Goal: Transaction & Acquisition: Book appointment/travel/reservation

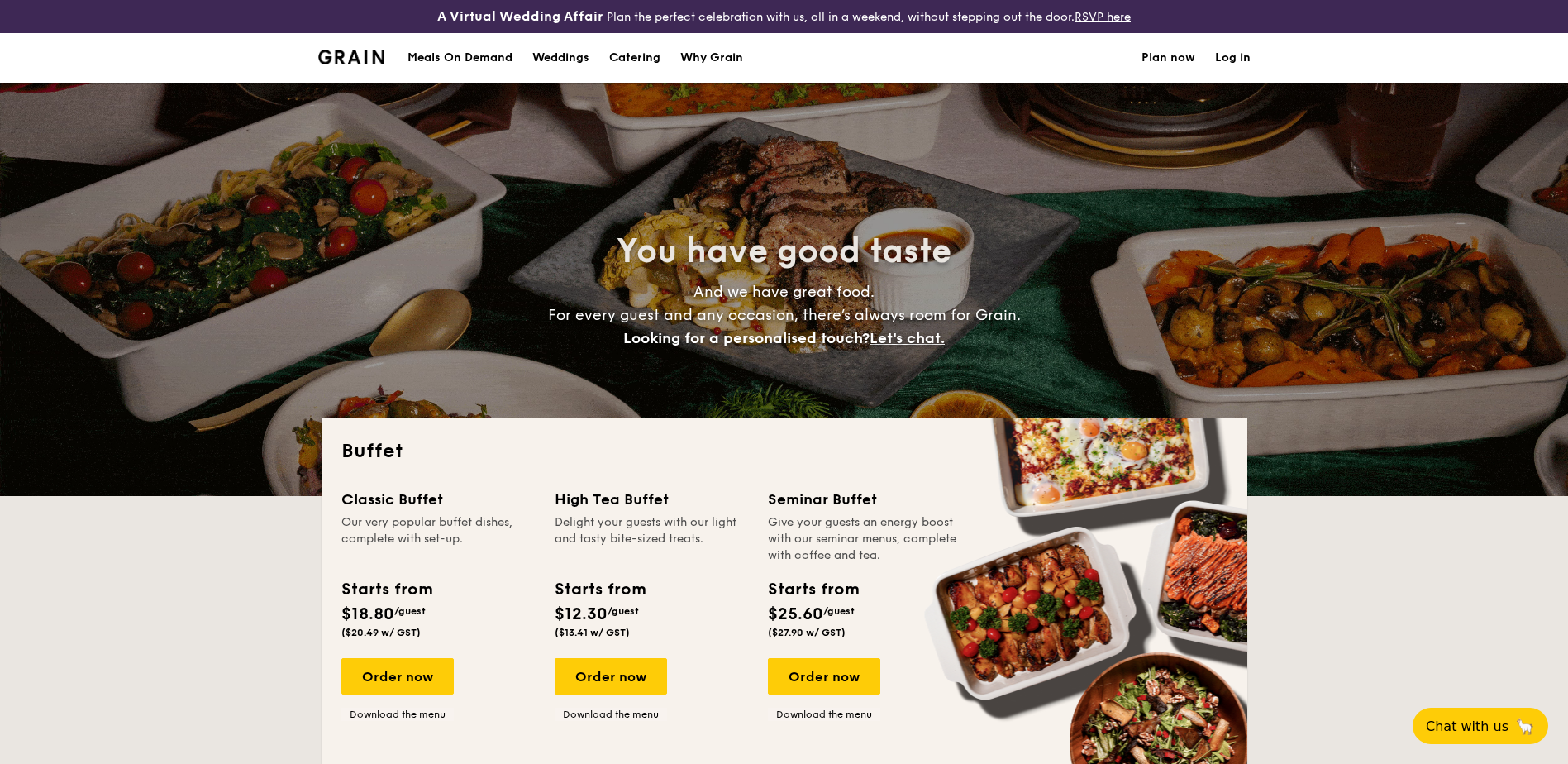
select select
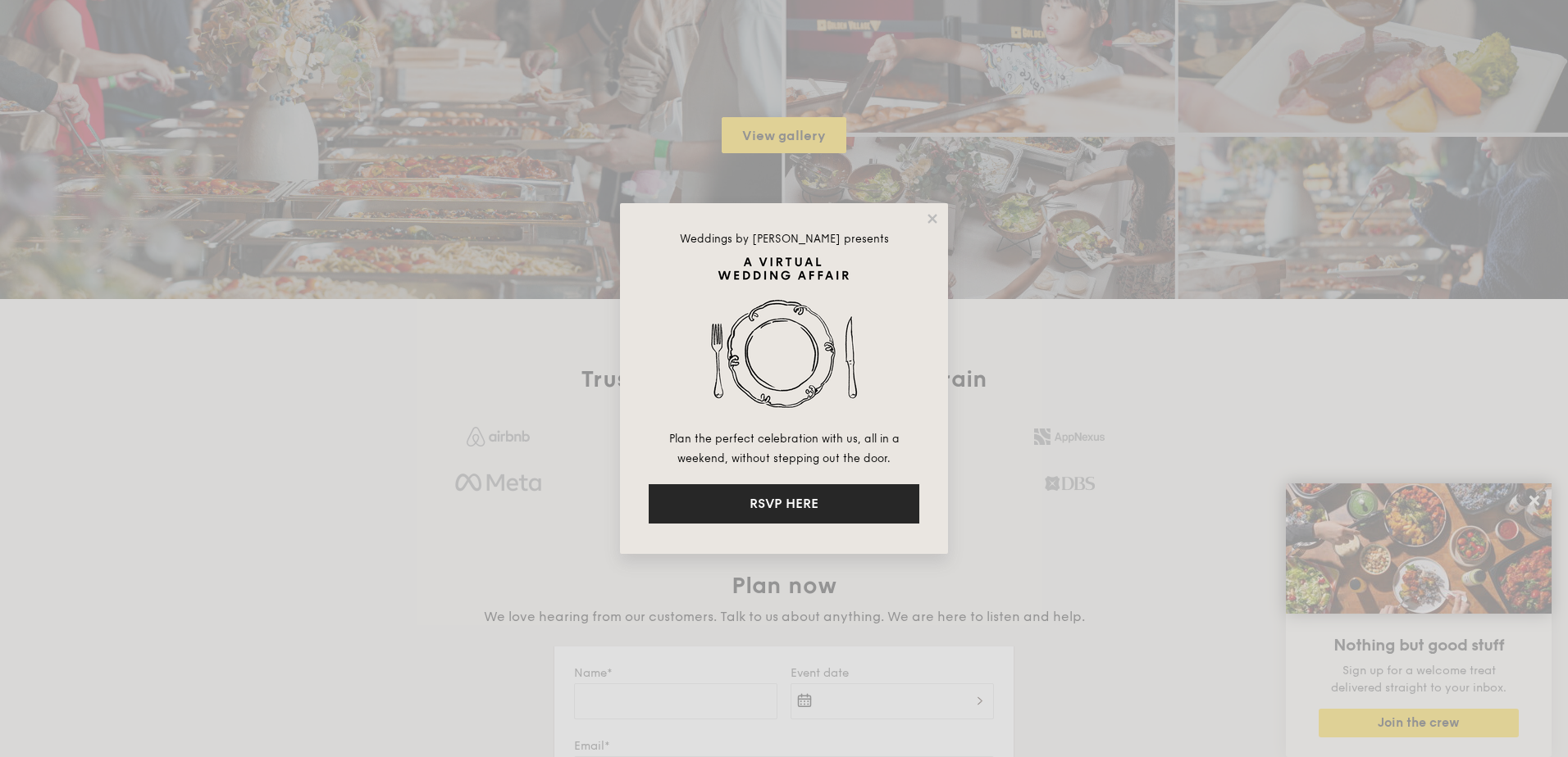
click at [795, 505] on button "RSVP HERE" at bounding box center [783, 503] width 270 height 40
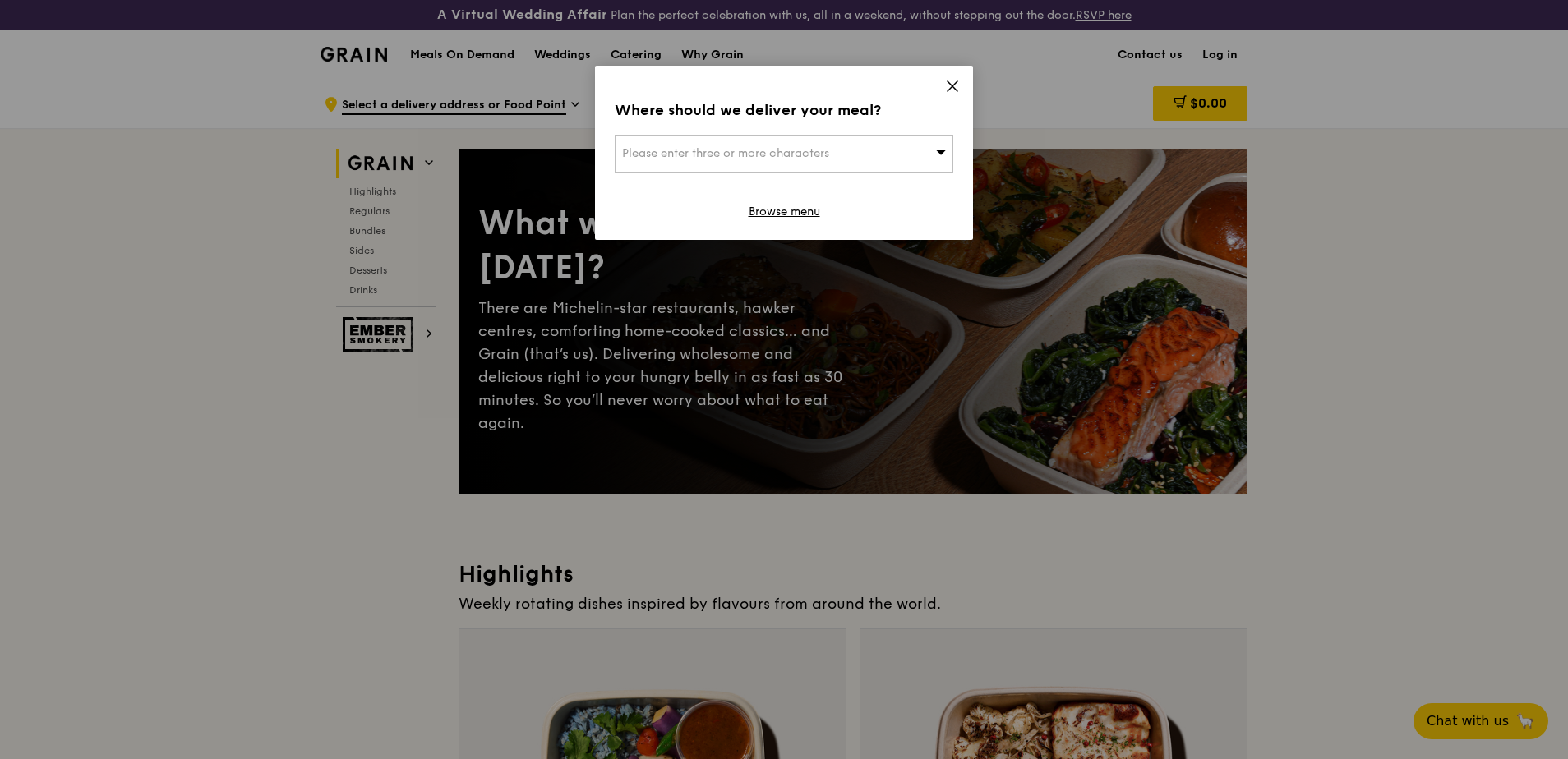
click at [949, 86] on icon at bounding box center [952, 86] width 15 height 15
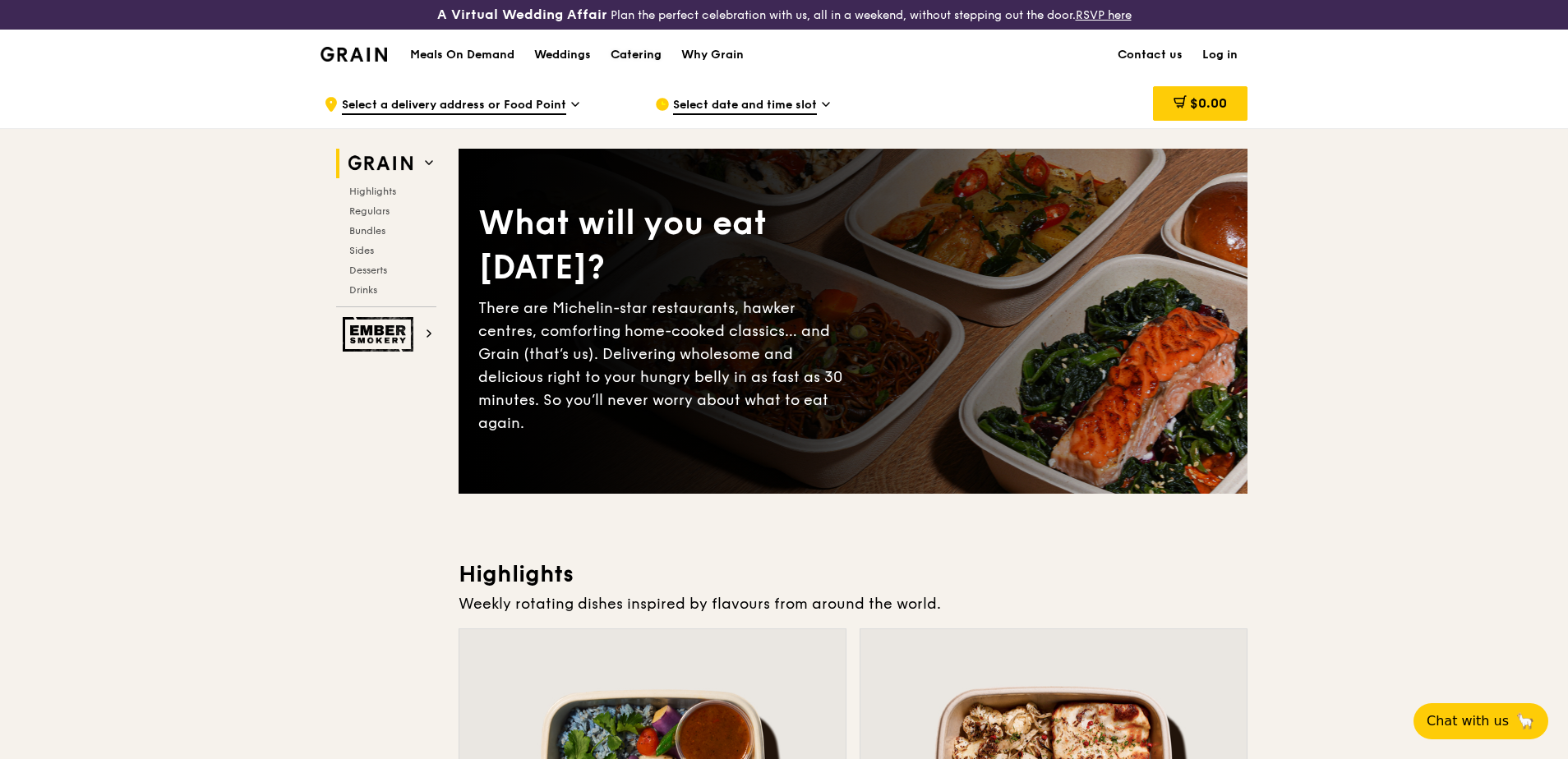
click at [640, 48] on div "Catering" at bounding box center [635, 55] width 51 height 49
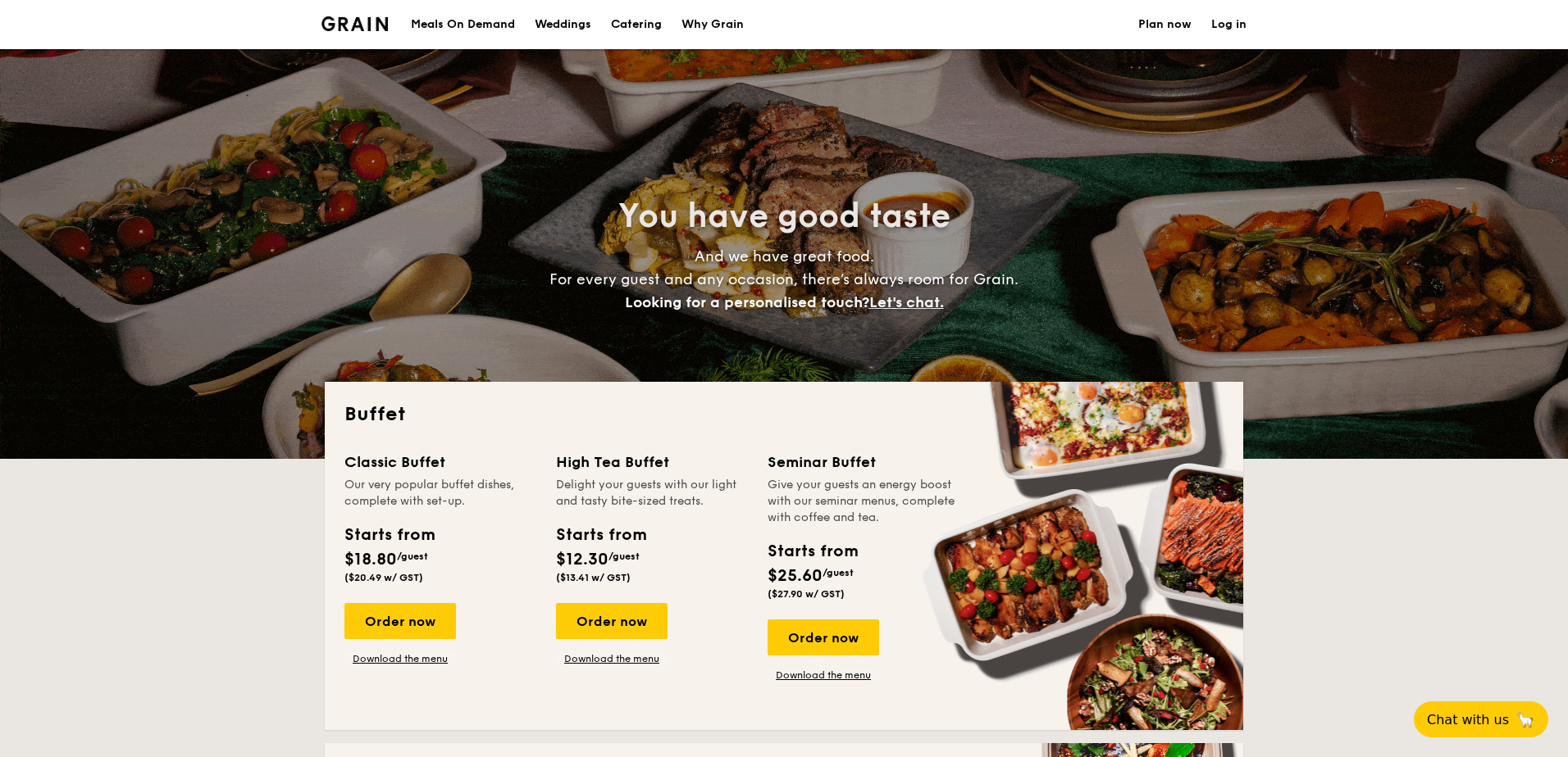
select select
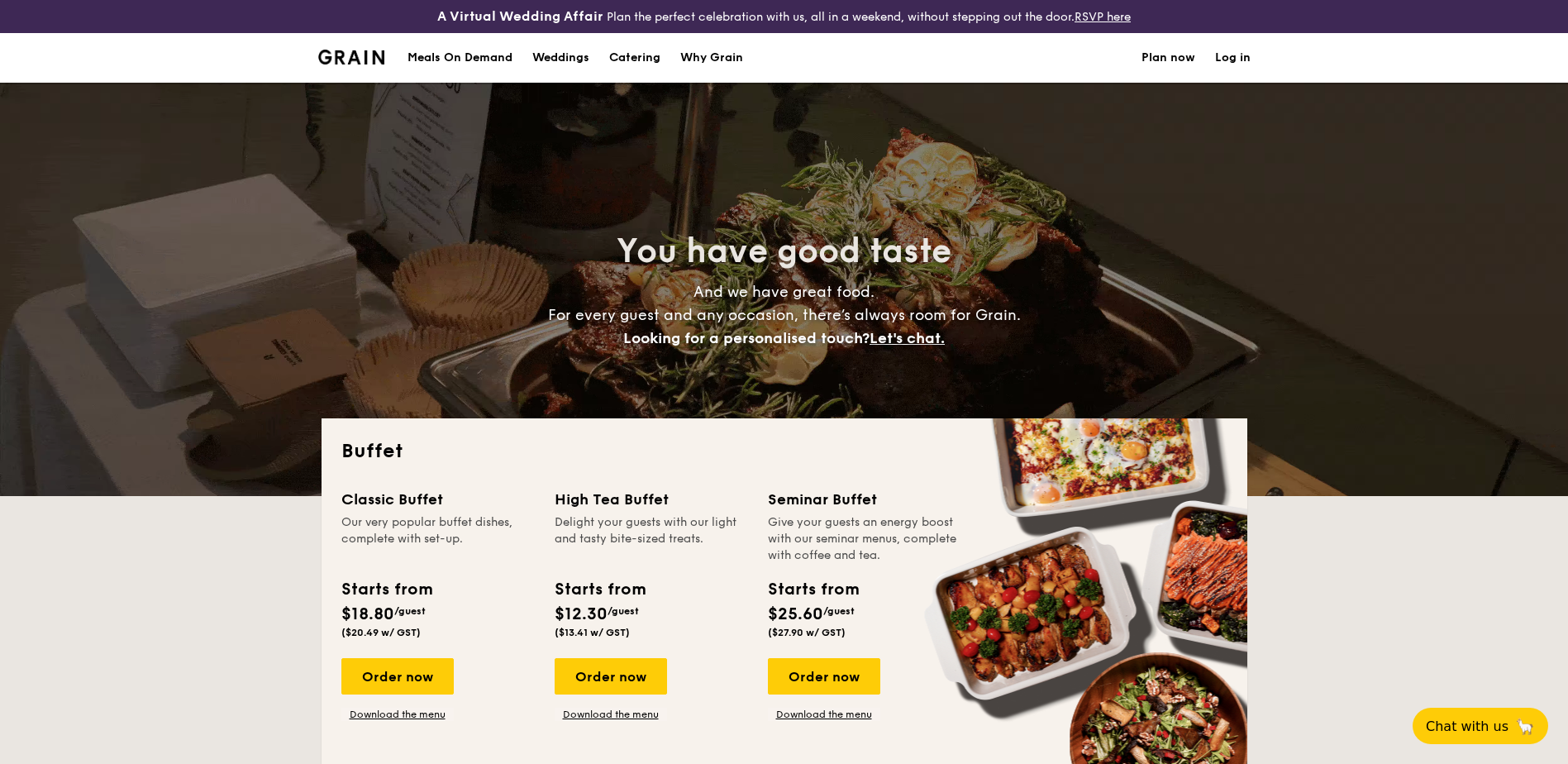
scroll to position [248, 0]
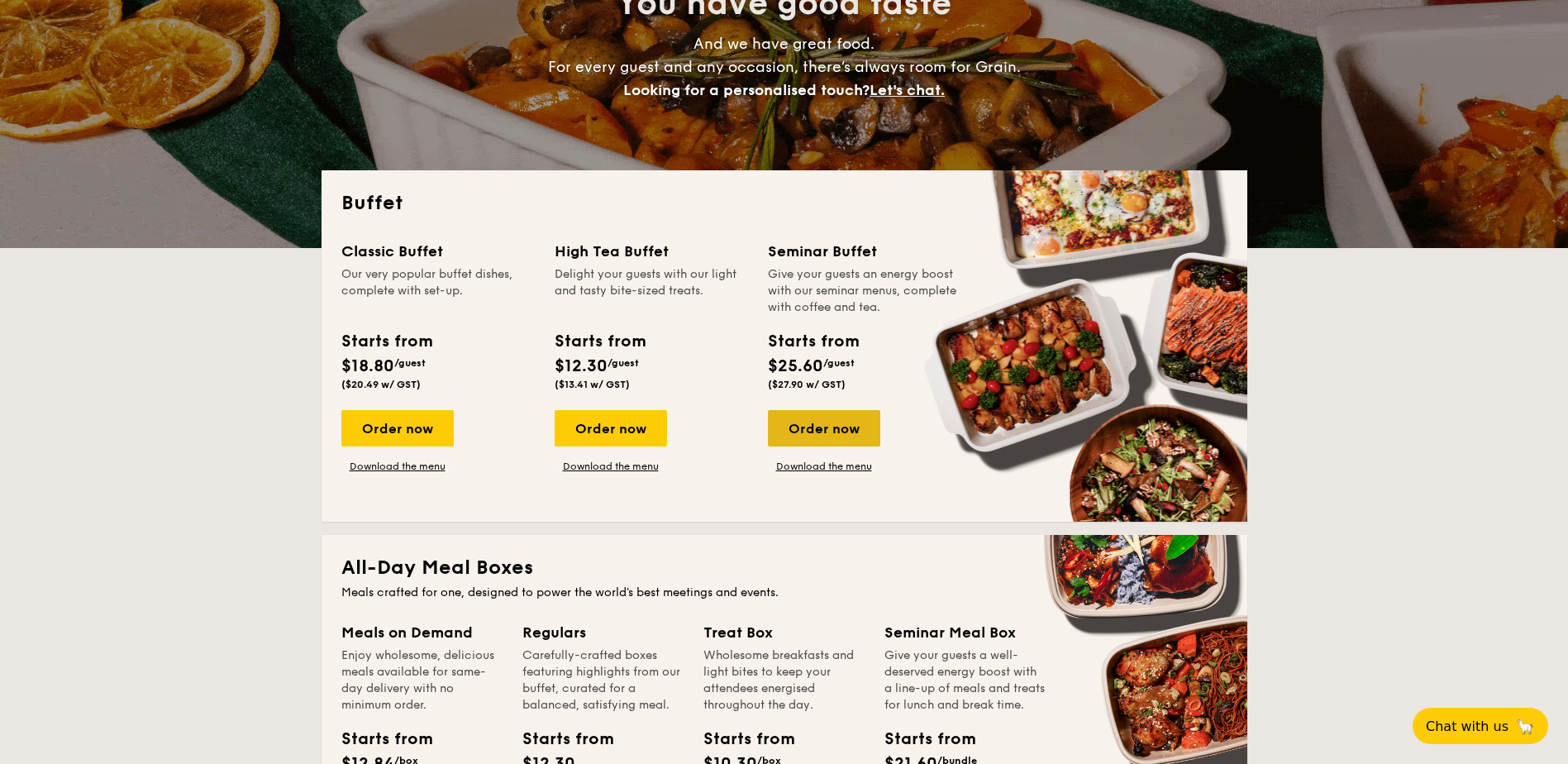
click at [859, 436] on div "Order now" at bounding box center [824, 428] width 113 height 36
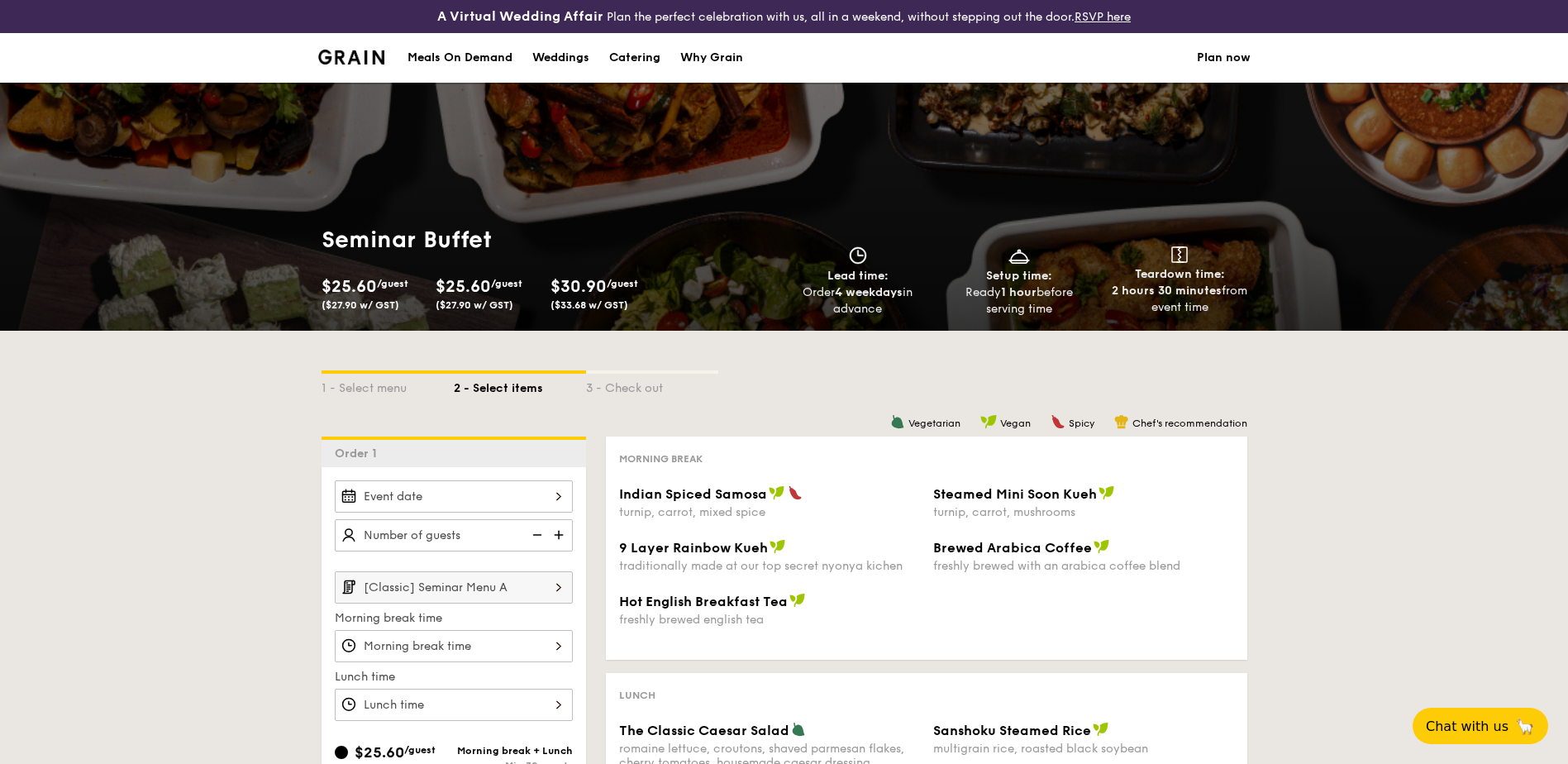
scroll to position [413, 0]
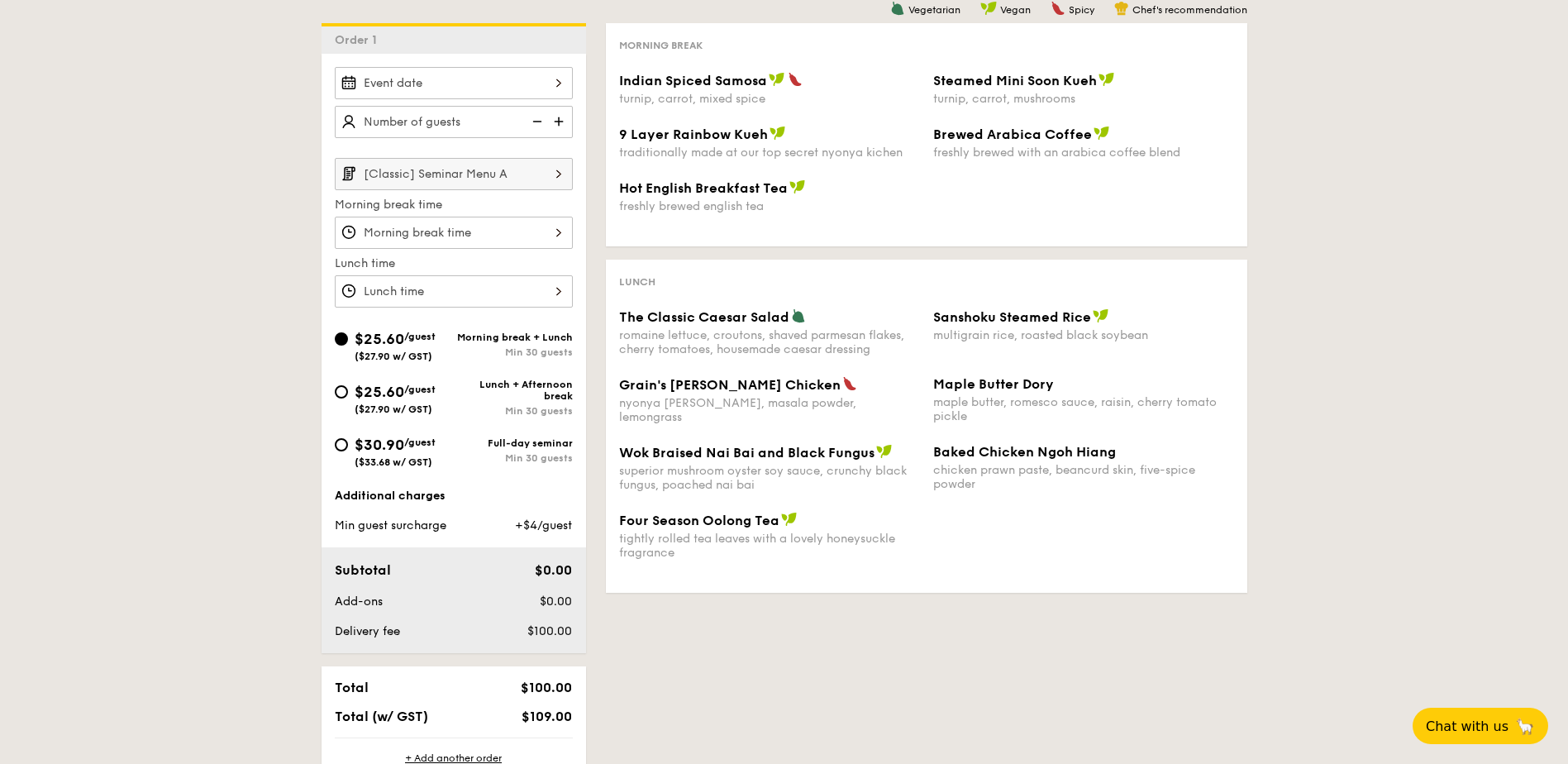
click at [540, 412] on div "Min 30 guests" at bounding box center [513, 411] width 119 height 11
click at [348, 398] on input "$25.60 /guest ($27.90 w/ GST) Lunch + Afternoon break Min 30 guests" at bounding box center [341, 392] width 13 height 13
radio input "true"
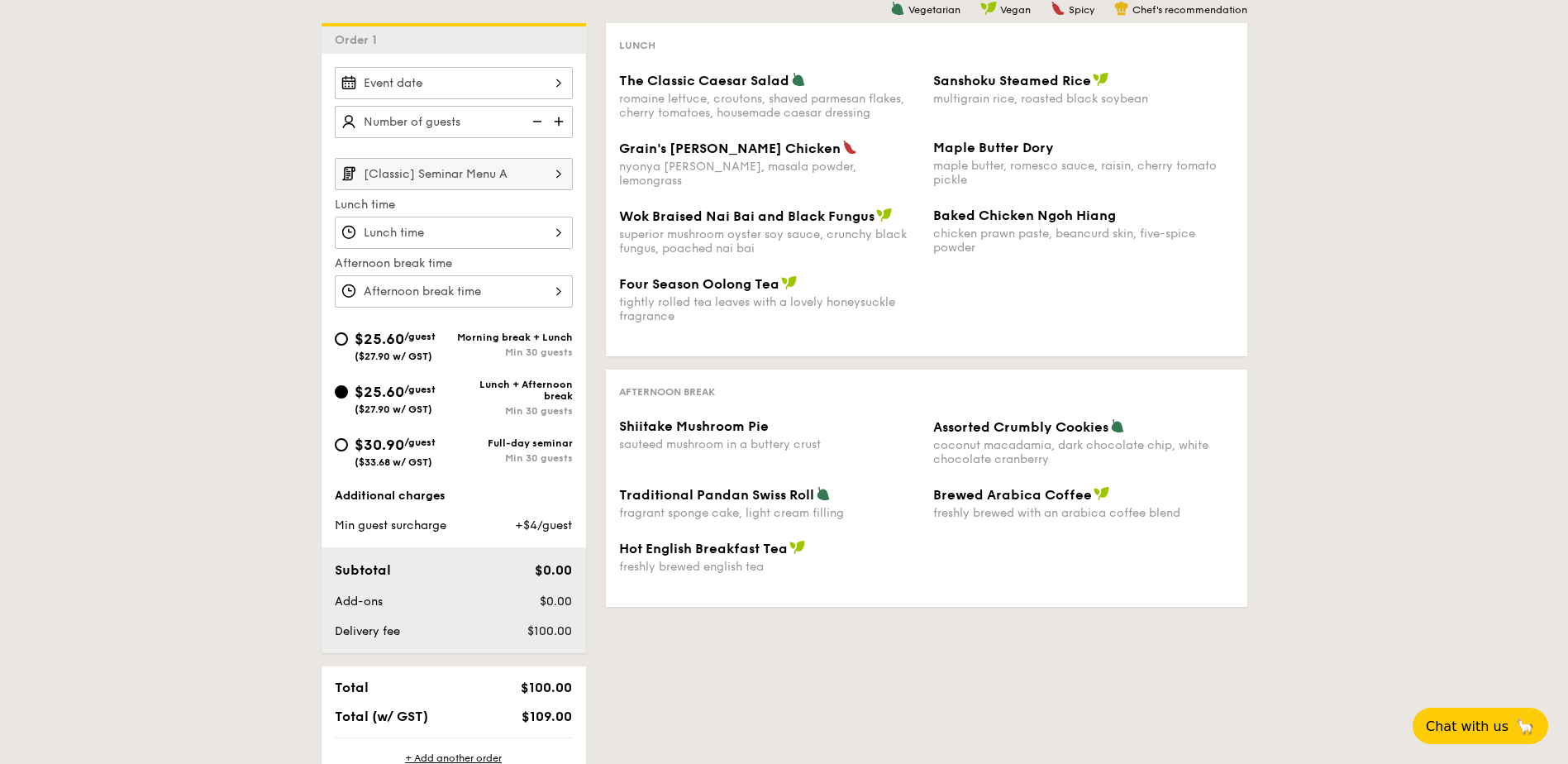
click at [564, 175] on img at bounding box center [559, 174] width 28 height 32
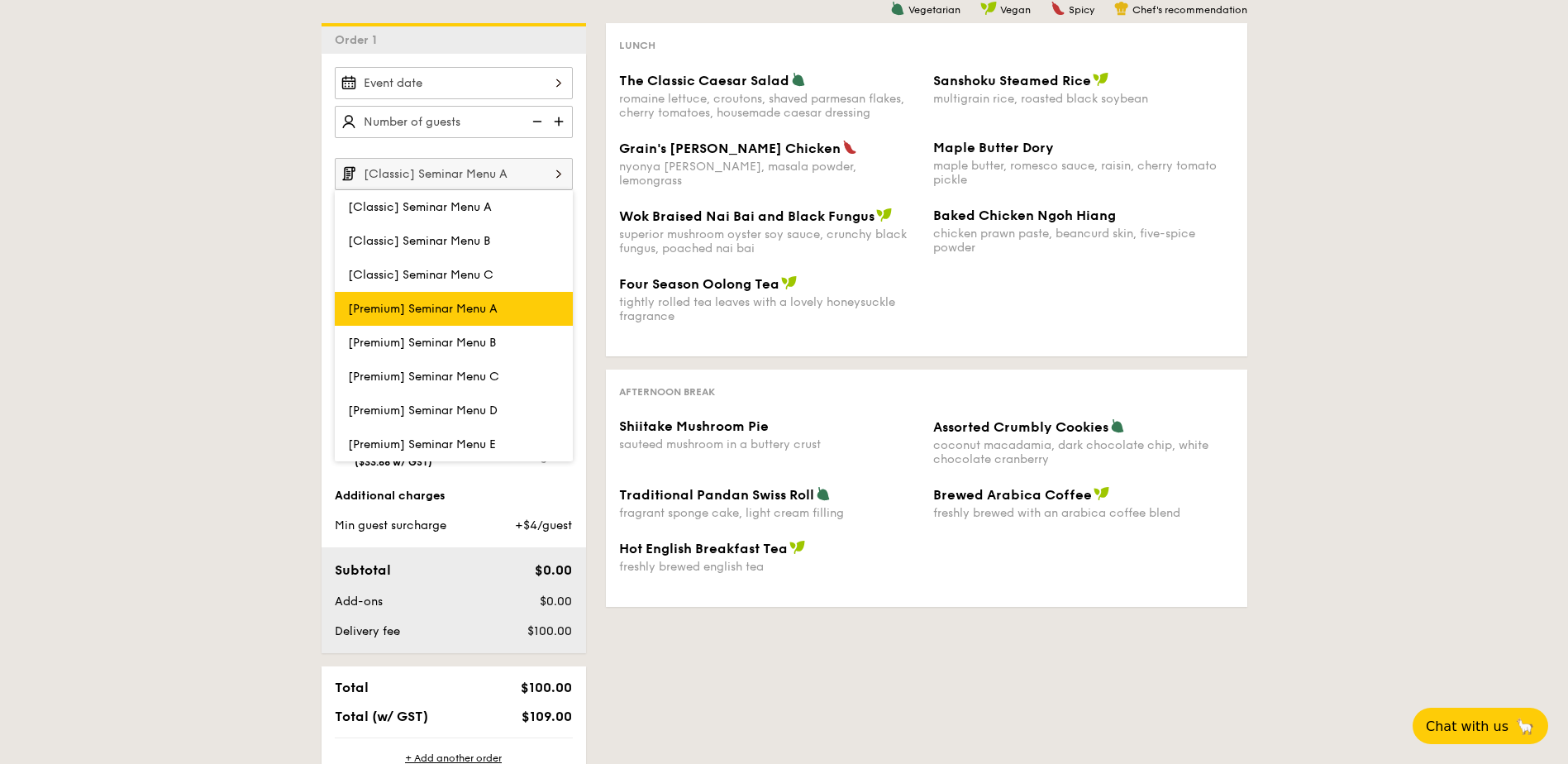
click at [506, 293] on label "[Premium] Seminar Menu A" at bounding box center [454, 309] width 238 height 34
click at [0, 0] on input "[Premium] Seminar Menu A" at bounding box center [0, 0] width 0 height 0
type input "[Premium] Seminar Menu A"
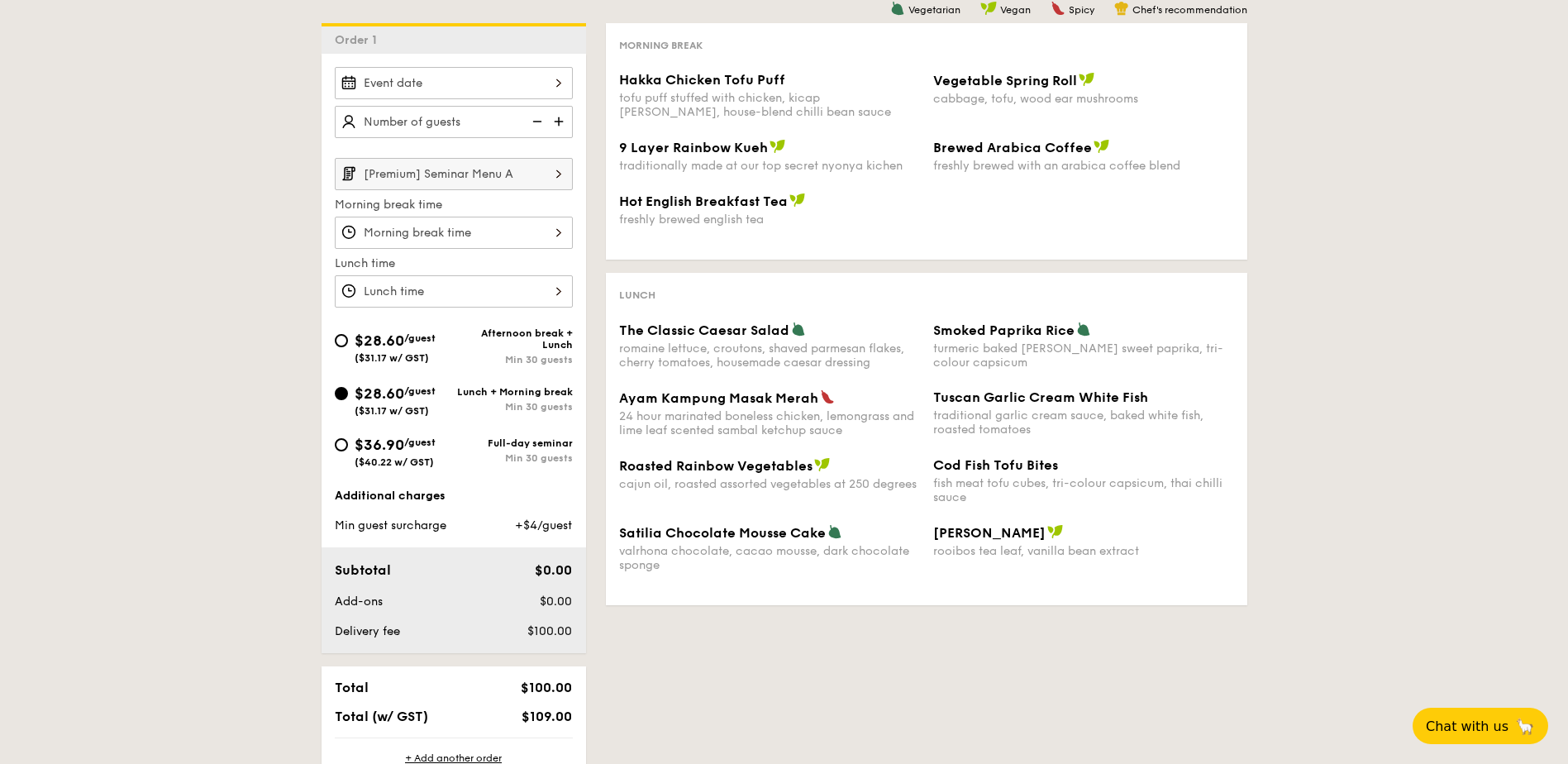
click at [480, 166] on input "[Premium] Seminar Menu A" at bounding box center [454, 174] width 238 height 33
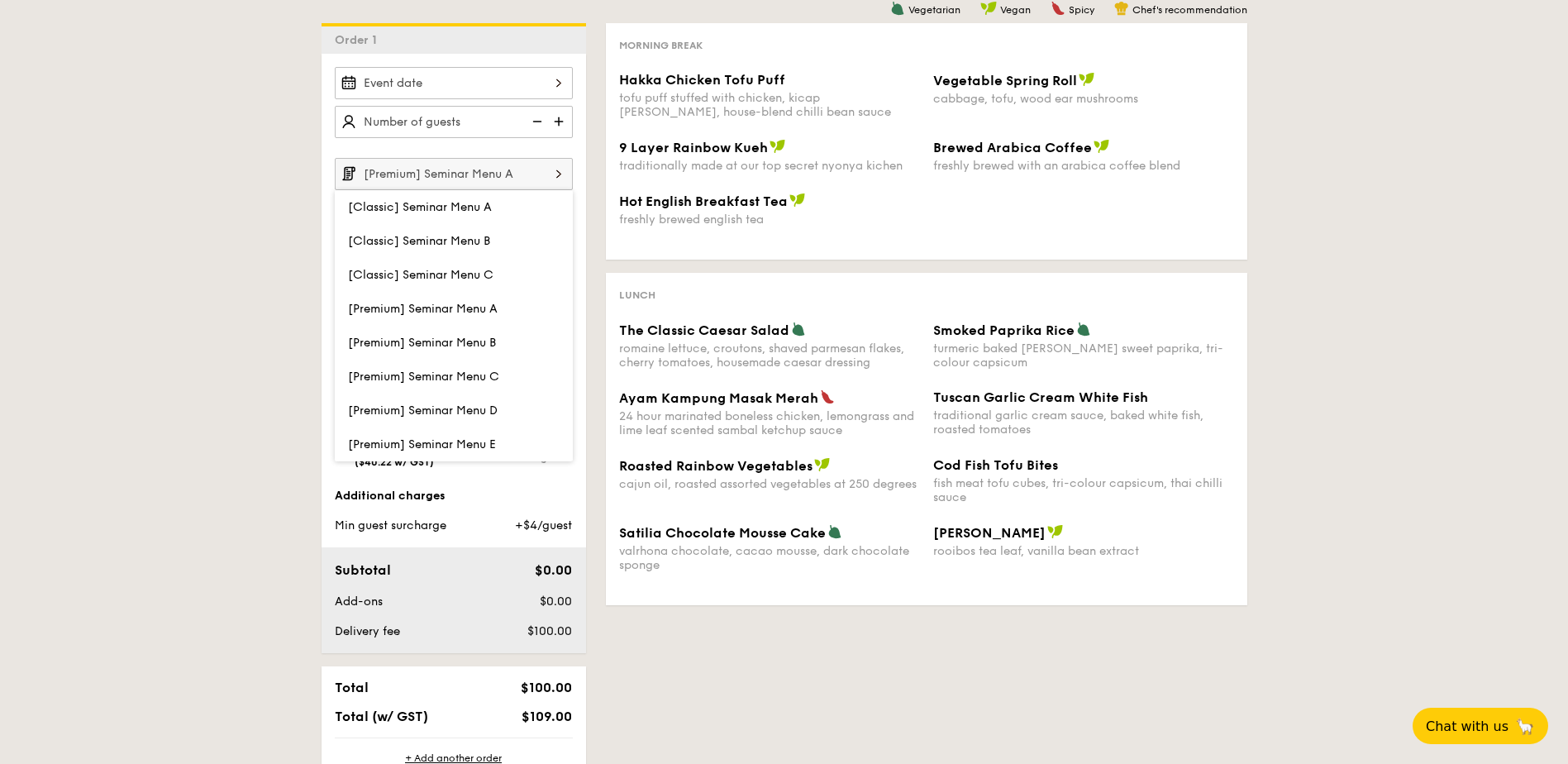
click at [671, 346] on div "romaine lettuce, croutons, shaved parmesan flakes, cherry tomatoes, housemade c…" at bounding box center [770, 355] width 301 height 28
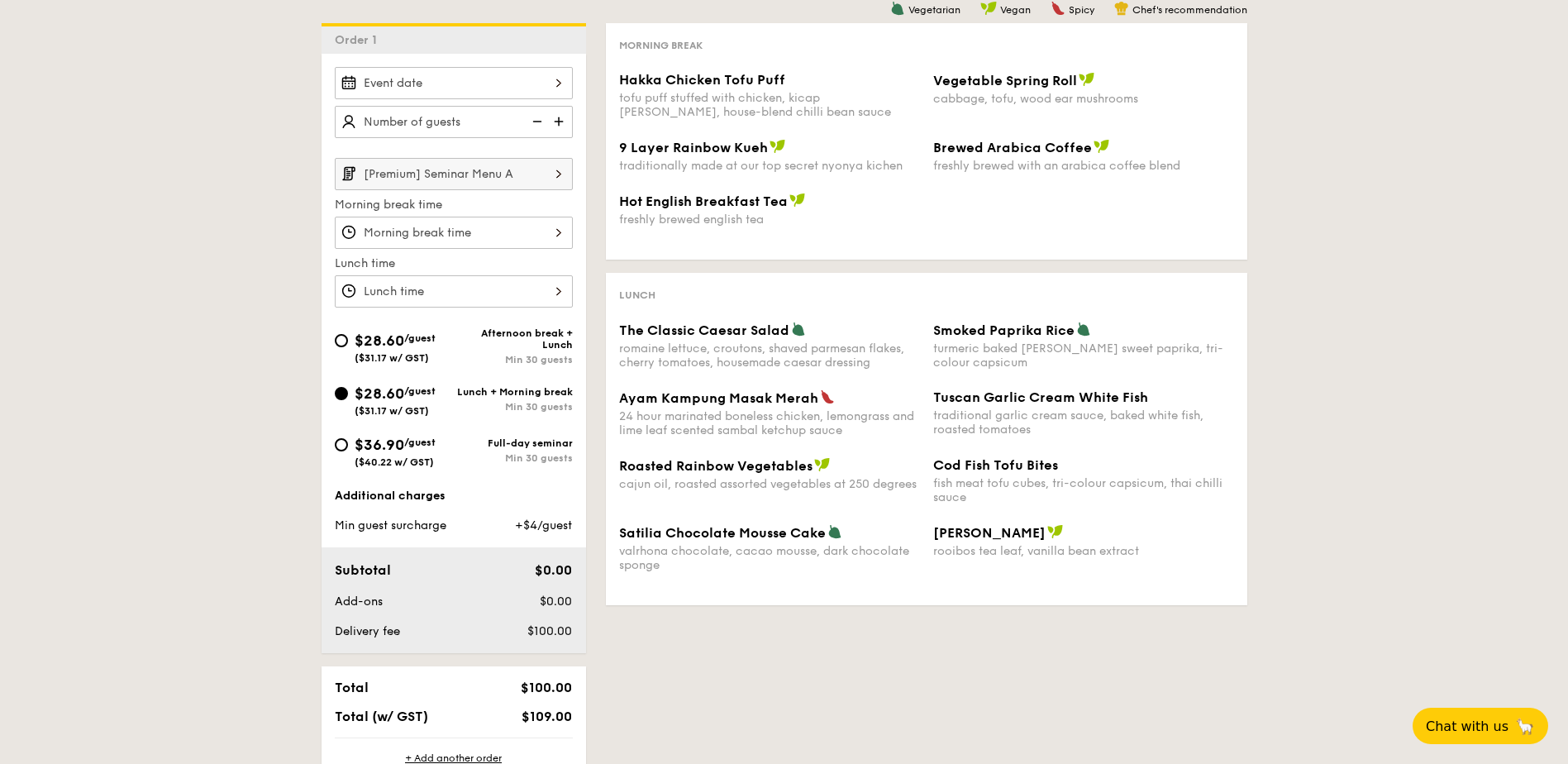
click at [517, 161] on input "[Premium] Seminar Menu A" at bounding box center [454, 174] width 238 height 33
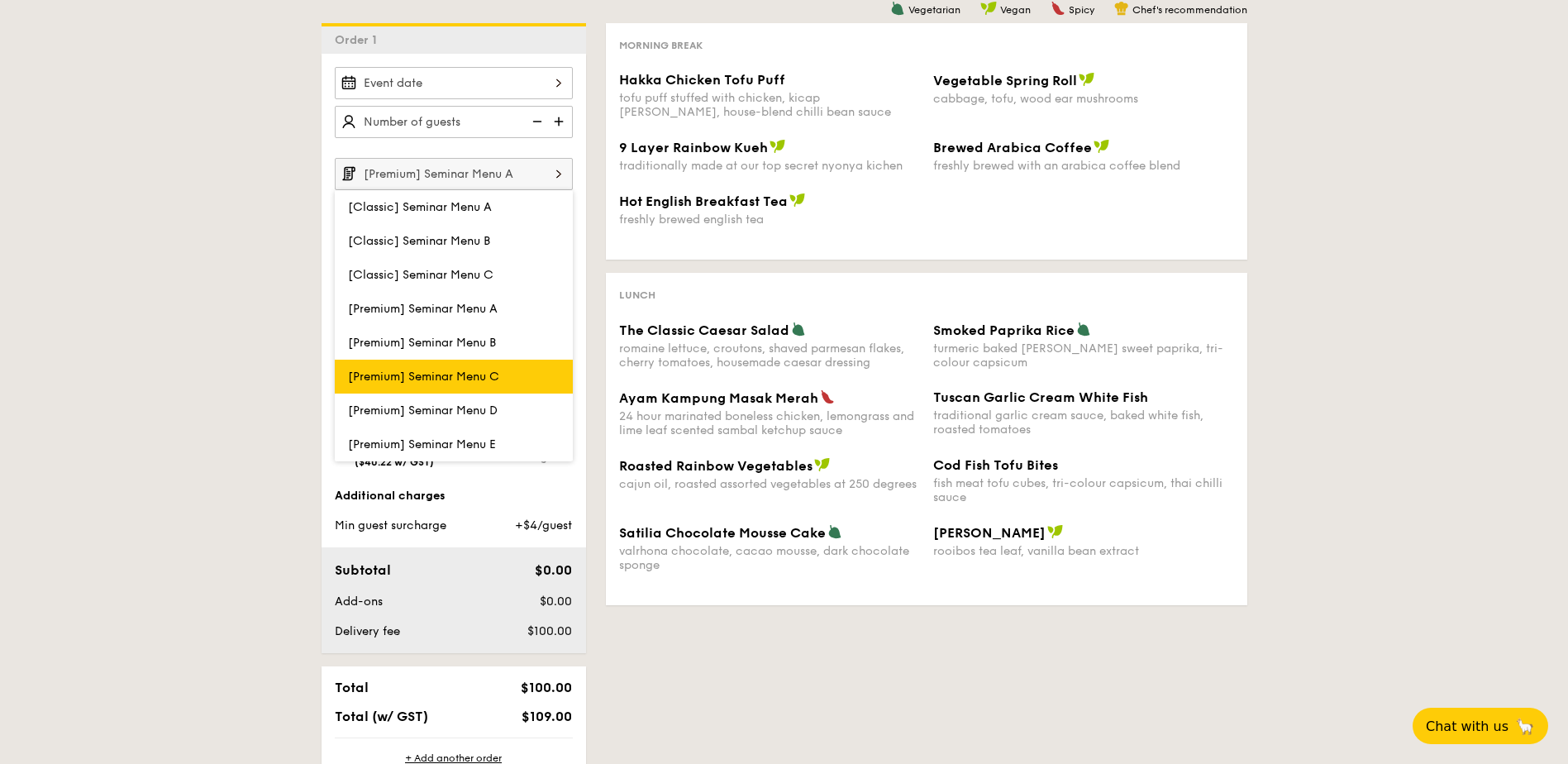
click at [455, 376] on span "[Premium] Seminar Menu C" at bounding box center [423, 376] width 152 height 14
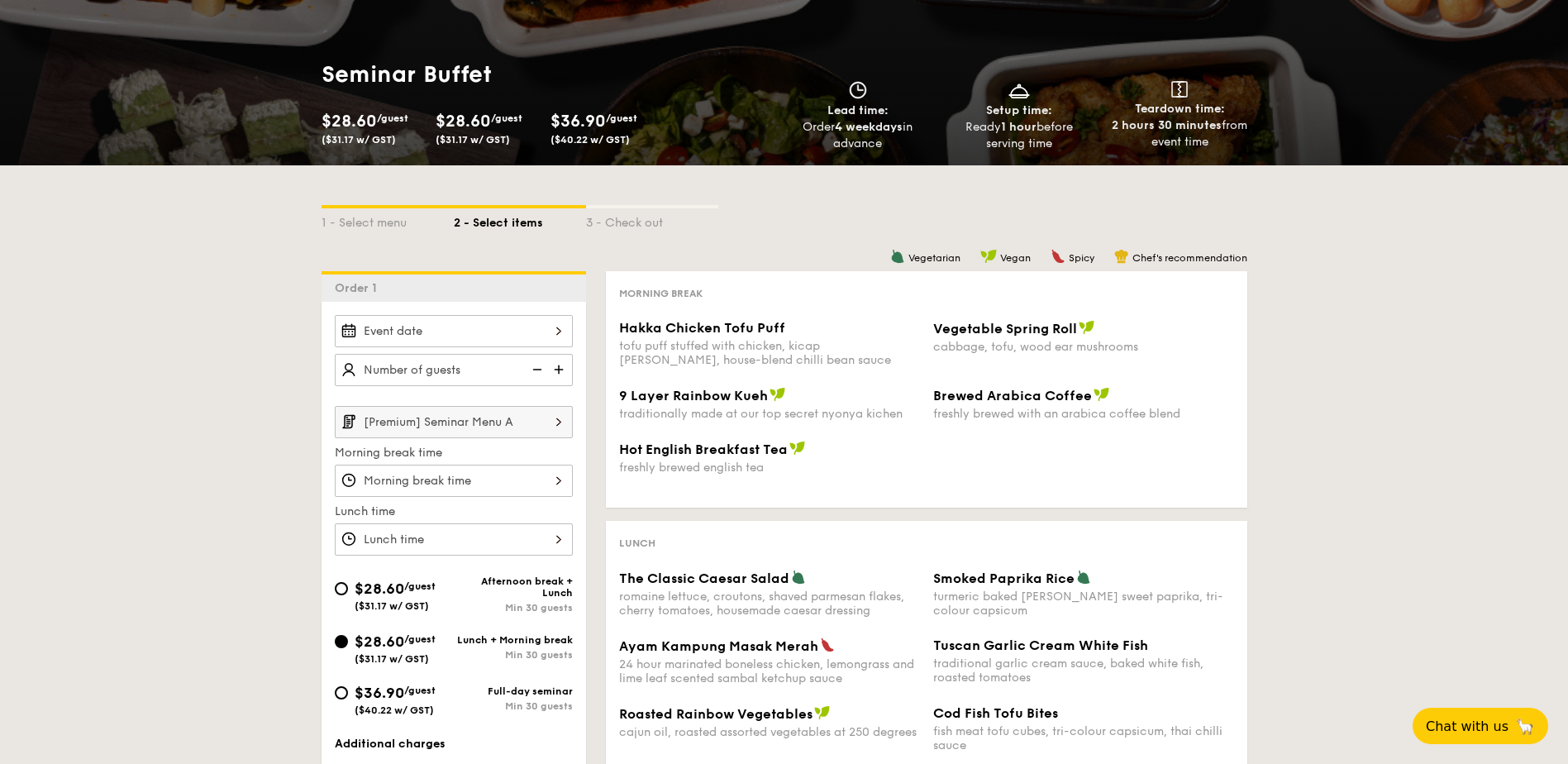
scroll to position [0, 0]
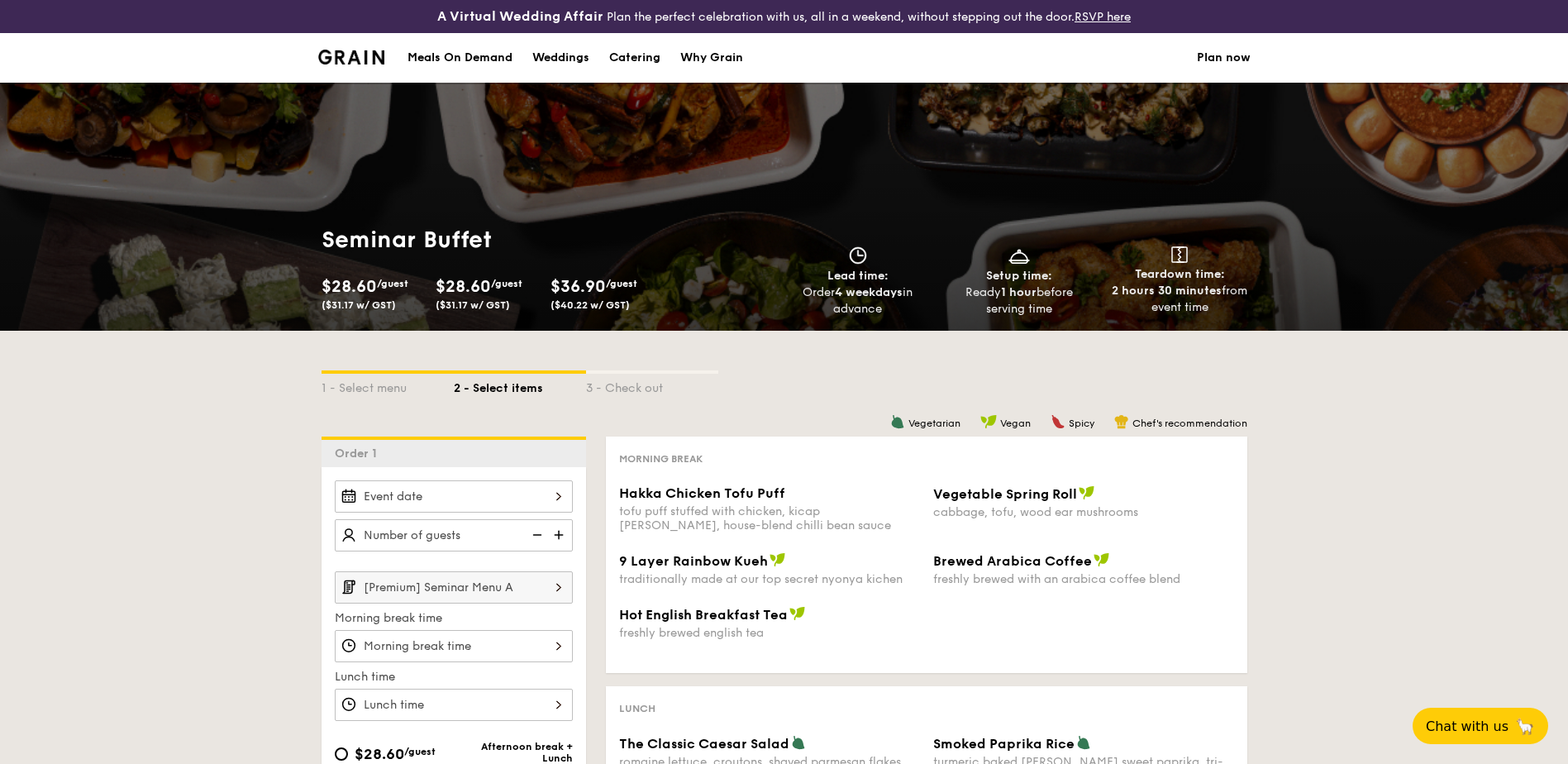
click at [496, 50] on div "Meals On Demand" at bounding box center [459, 58] width 105 height 49
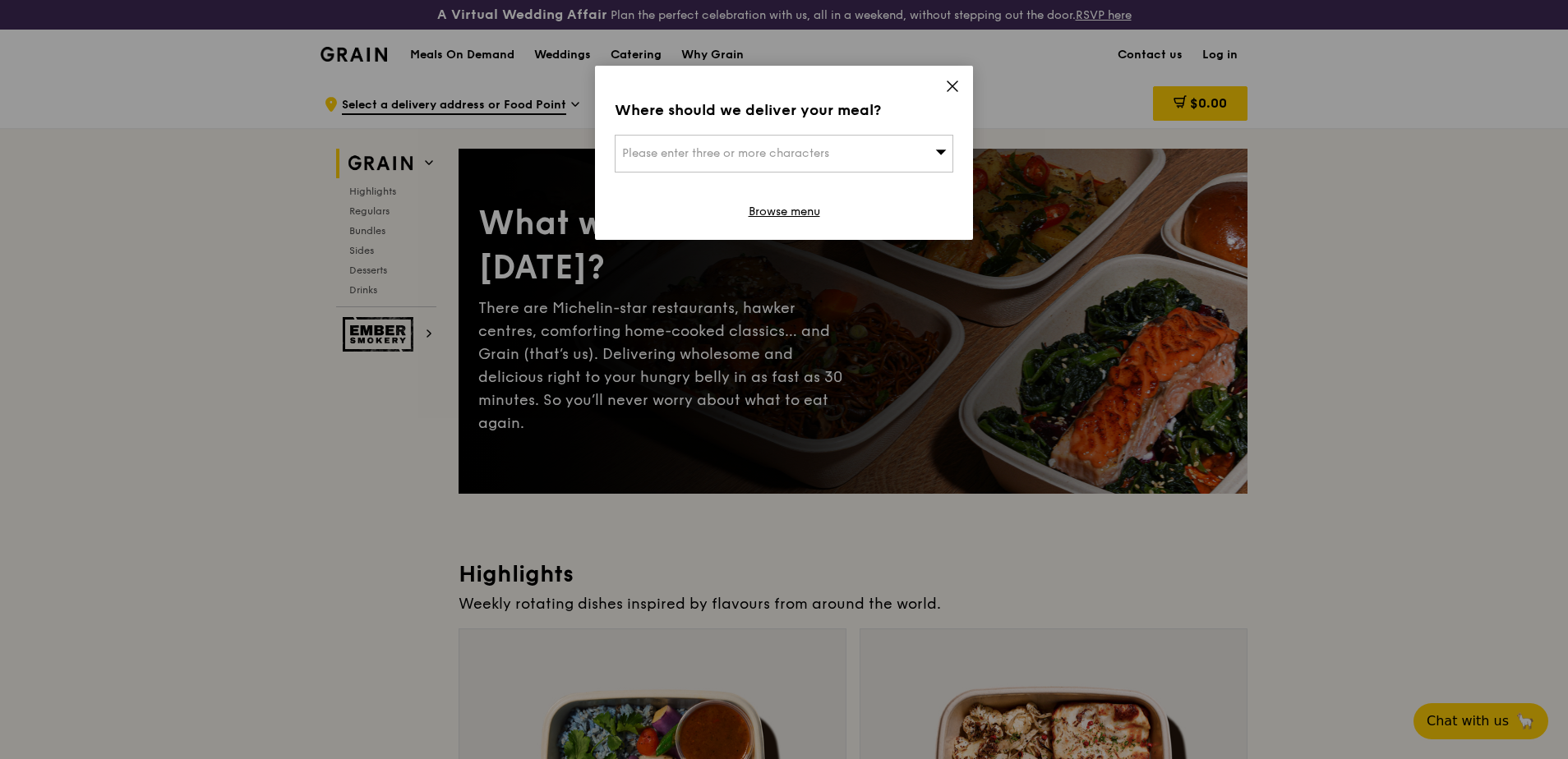
click at [954, 95] on span at bounding box center [952, 89] width 15 height 18
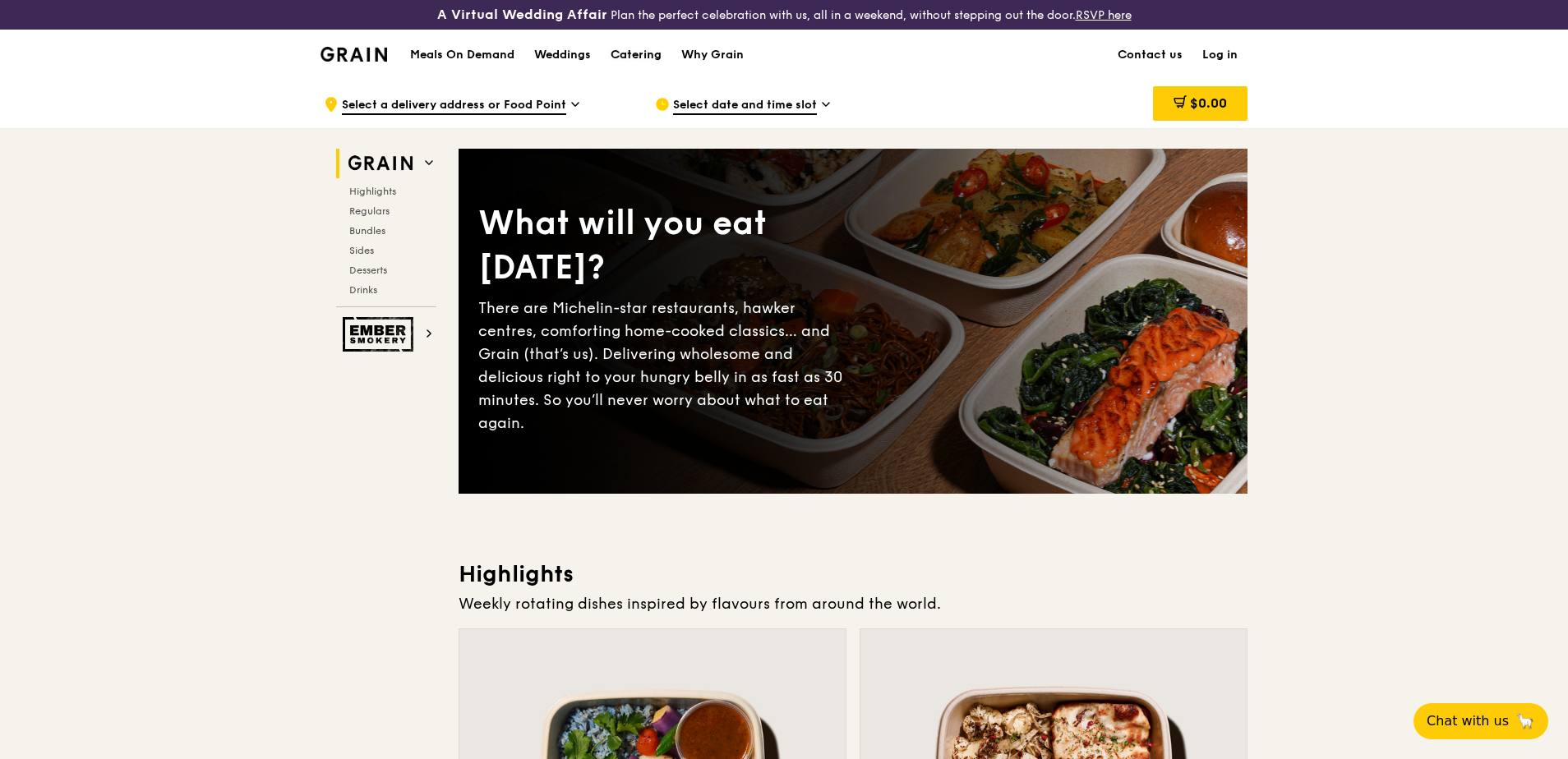
click at [628, 57] on div "Catering" at bounding box center [635, 55] width 51 height 49
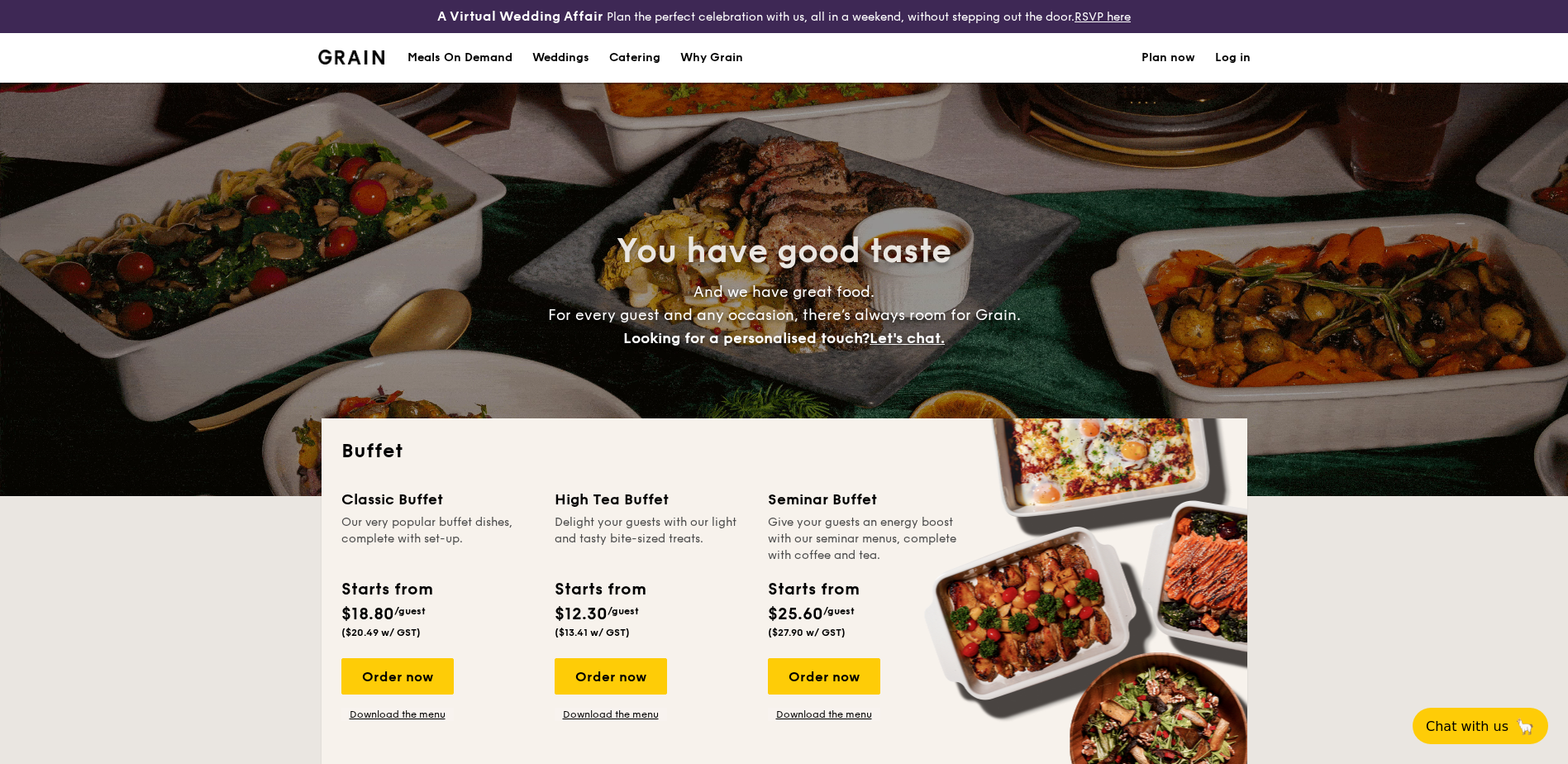
select select
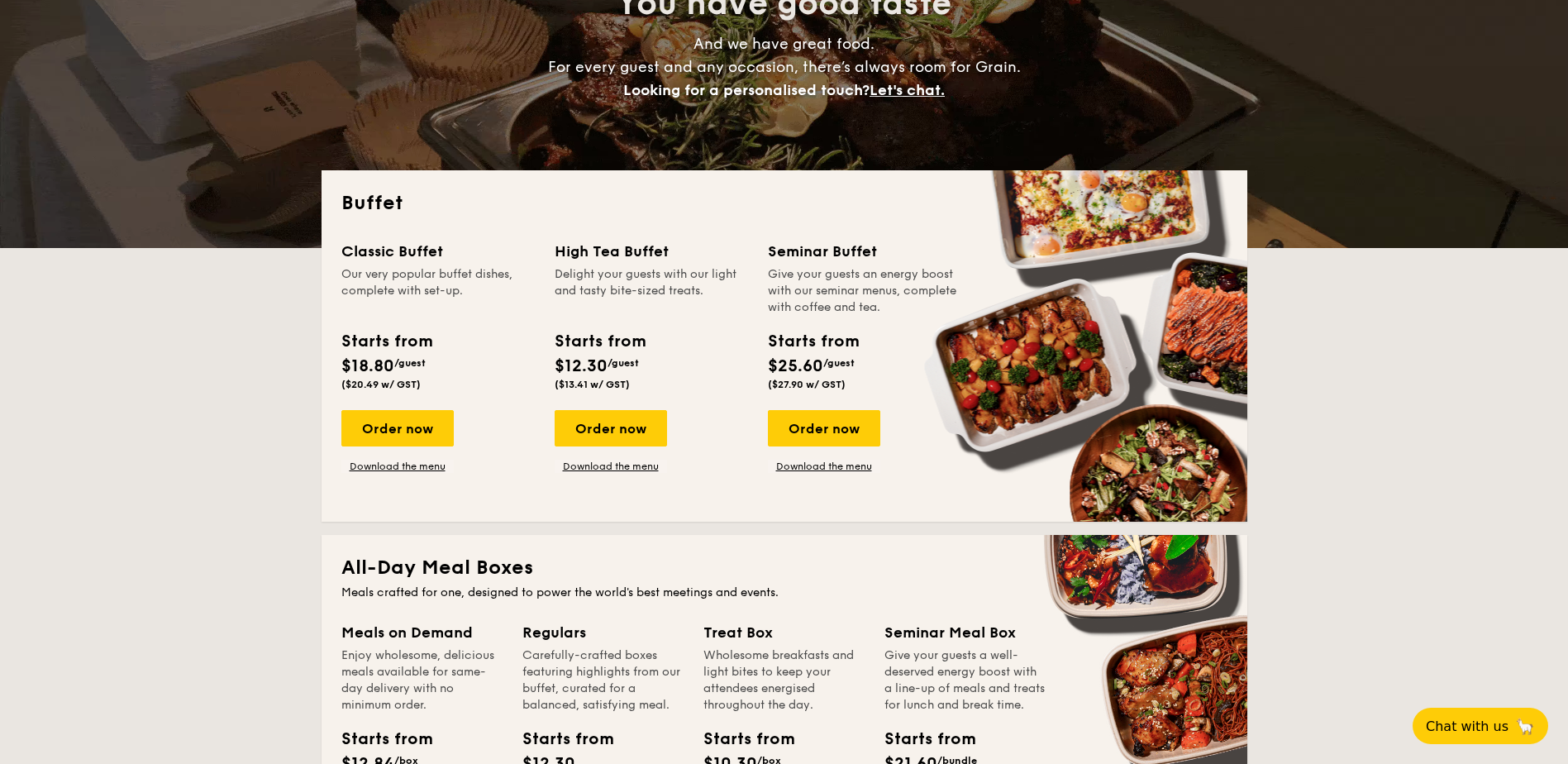
scroll to position [331, 0]
